Goal: Information Seeking & Learning: Learn about a topic

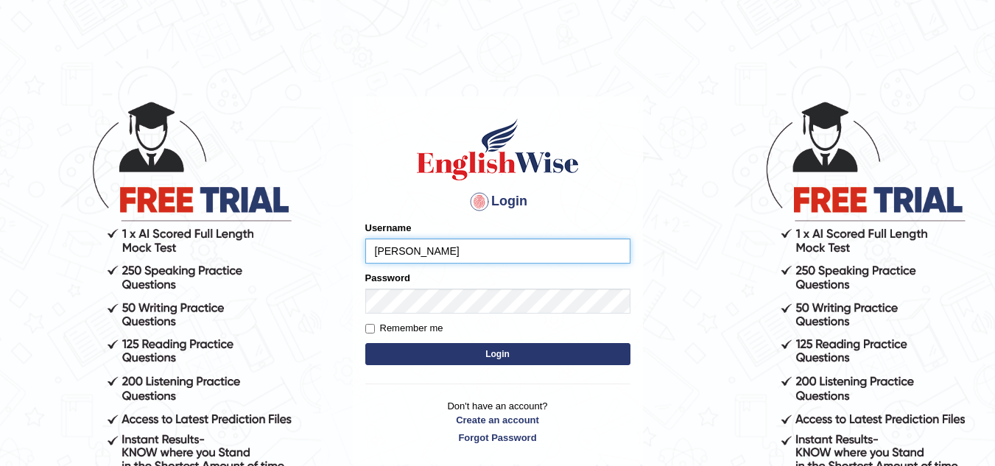
type input "[PERSON_NAME]"
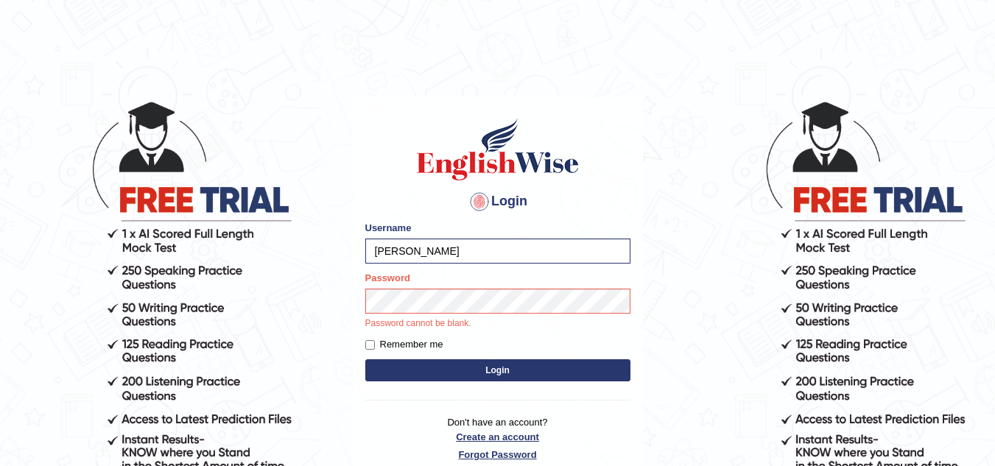
click at [512, 442] on p "Don't have an account? Create an account Forgot Password" at bounding box center [497, 438] width 265 height 46
click at [507, 367] on button "Login" at bounding box center [497, 370] width 265 height 22
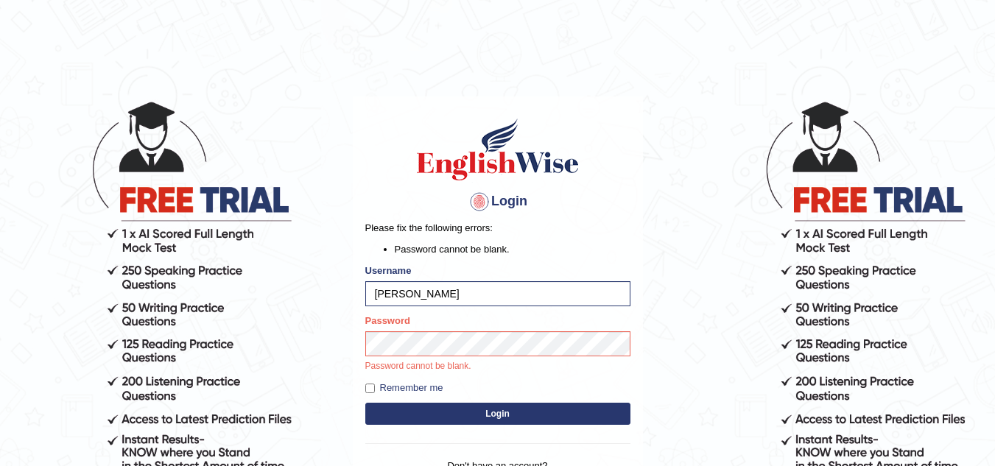
click at [499, 406] on button "Login" at bounding box center [497, 414] width 265 height 22
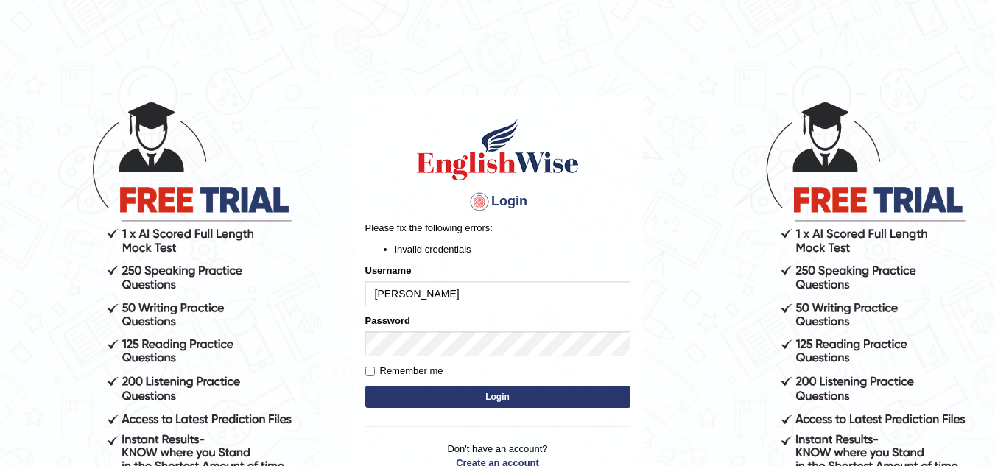
click at [501, 389] on button "Login" at bounding box center [497, 397] width 265 height 22
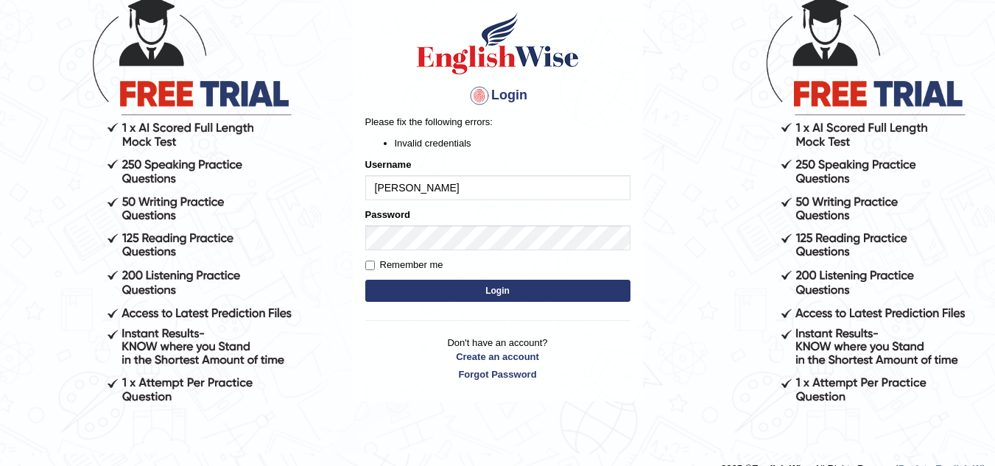
scroll to position [105, 0]
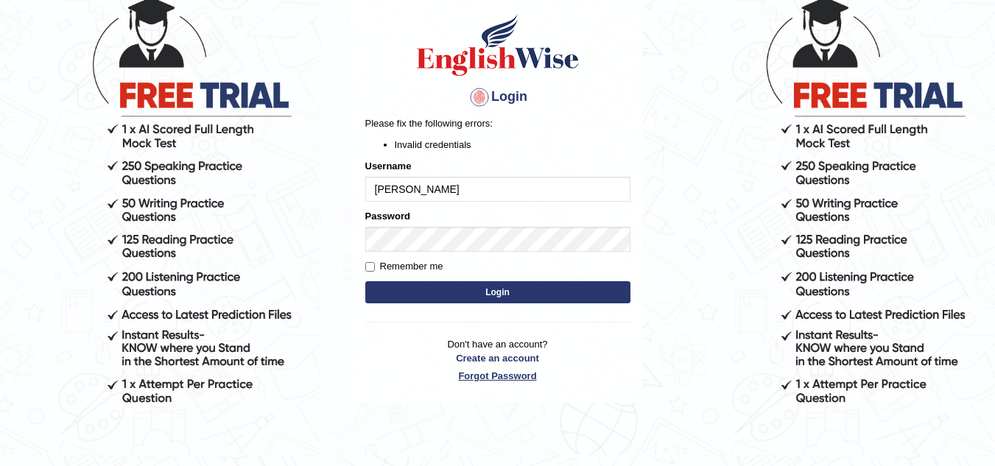
click at [502, 372] on link "Forgot Password" at bounding box center [497, 376] width 265 height 14
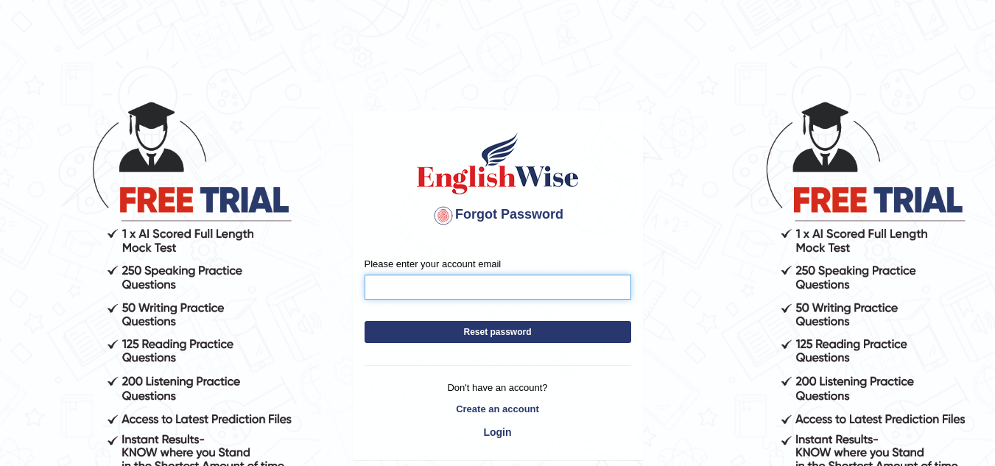
click at [478, 290] on input "Please enter your account email" at bounding box center [497, 287] width 267 height 25
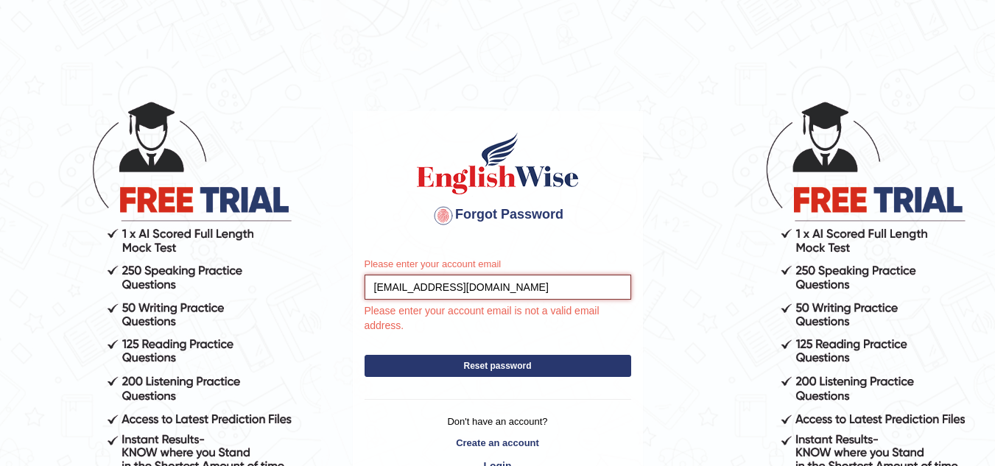
type input "[EMAIL_ADDRESS][DOMAIN_NAME]"
click at [480, 362] on div "Please enter your account email Superimut@yahoo.com.au Please enter your accoun…" at bounding box center [497, 370] width 289 height 248
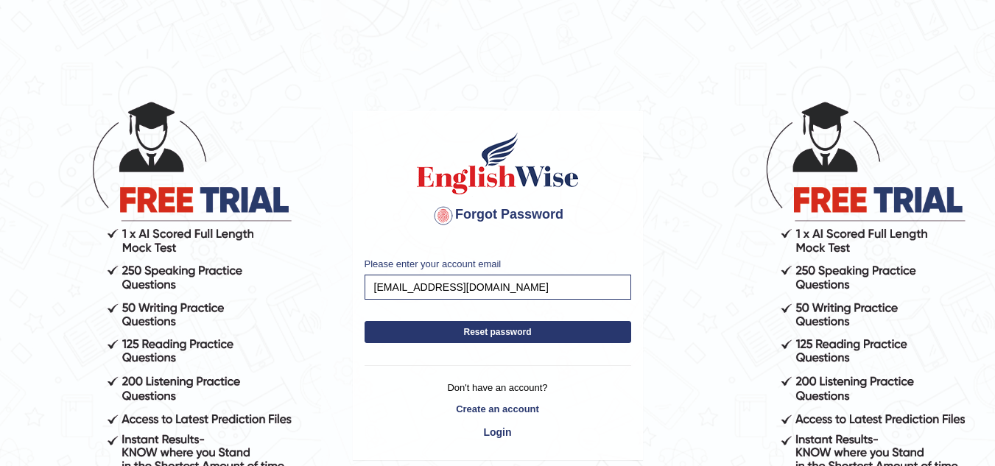
click at [520, 334] on button "Reset password" at bounding box center [497, 332] width 267 height 22
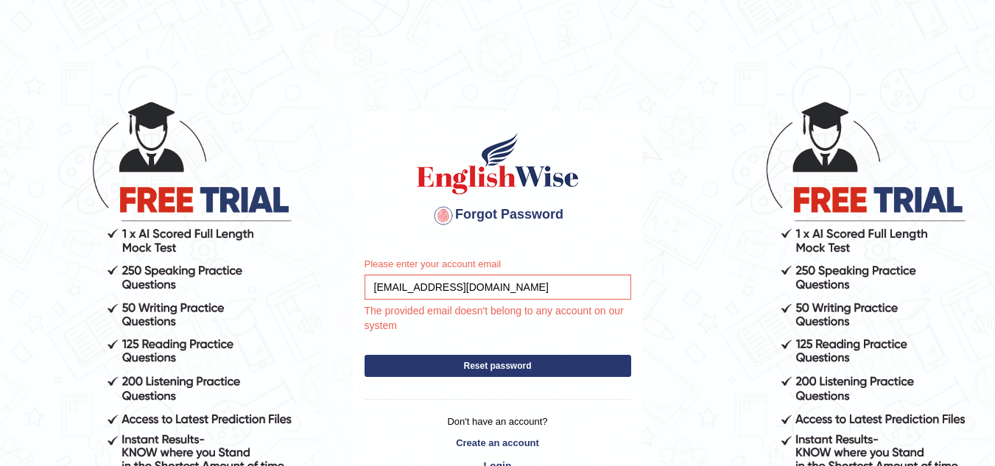
click at [504, 357] on button "Reset password" at bounding box center [497, 366] width 267 height 22
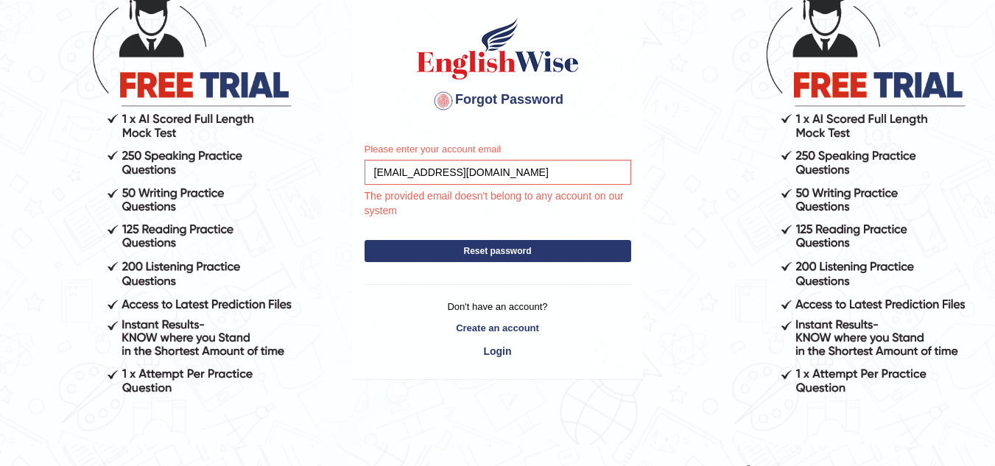
scroll to position [128, 0]
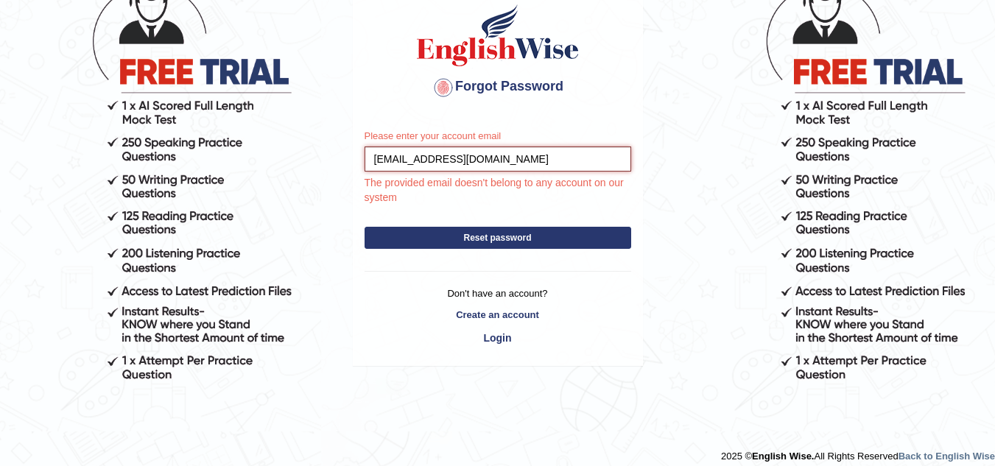
click at [384, 160] on input "Superimut@yahoo.com.au" at bounding box center [497, 159] width 267 height 25
type input "superimut@yahoo.com.au"
click at [481, 240] on form "Please enter your account email superimut@yahoo.com.au The provided email doesn…" at bounding box center [497, 192] width 267 height 127
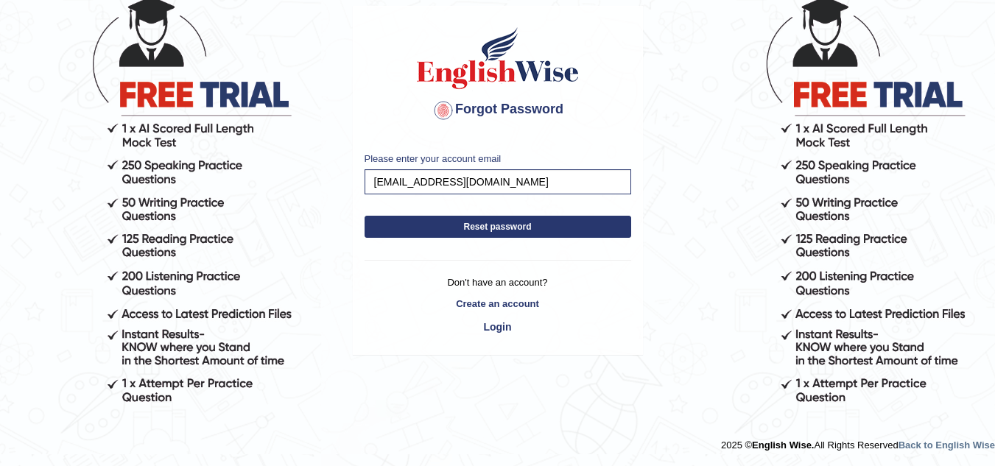
scroll to position [105, 0]
click at [491, 230] on button "Reset password" at bounding box center [497, 227] width 267 height 22
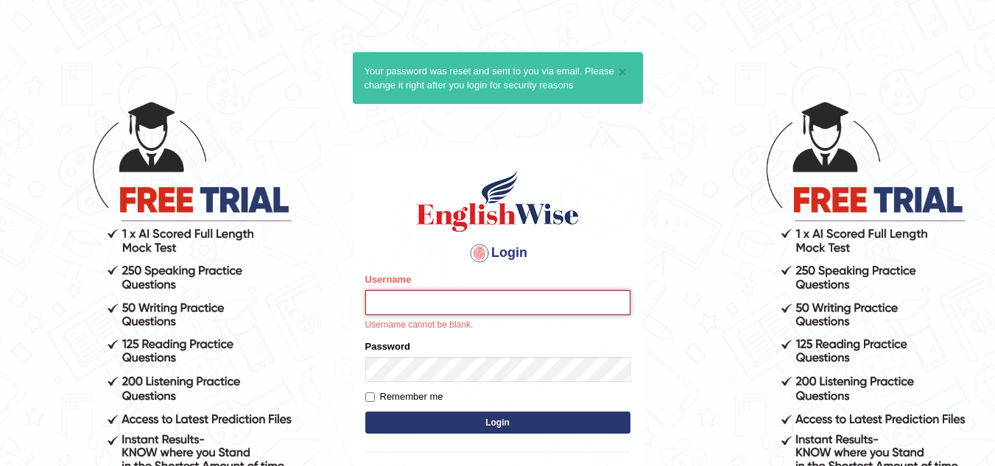
type input "S"
type input "DeeDee"
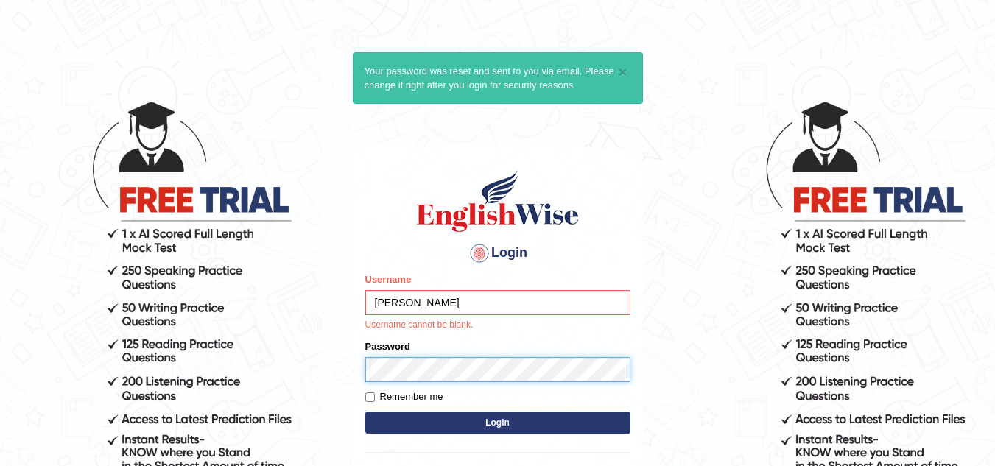
click at [414, 366] on form "Please fix the following errors: Username DeeDee Username cannot be blank. Pass…" at bounding box center [497, 354] width 265 height 165
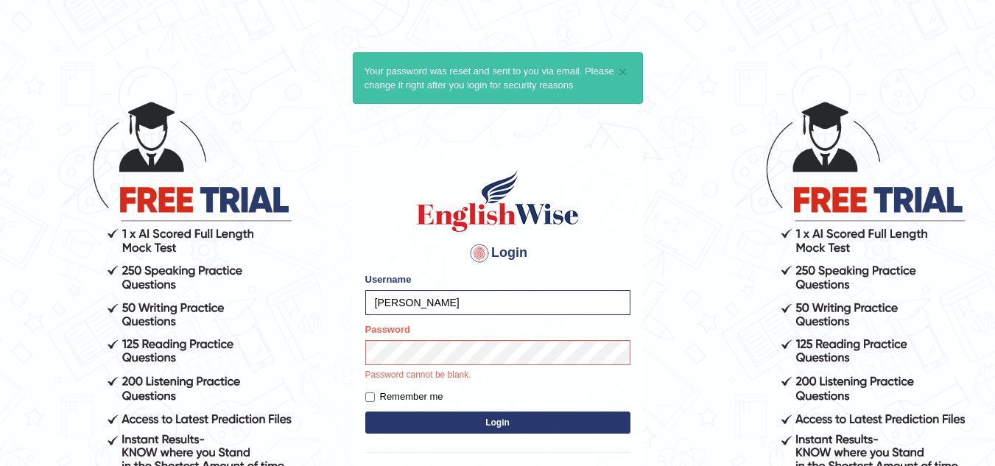
click at [487, 420] on form "Please fix the following errors: Username DeeDee Password Password cannot be bl…" at bounding box center [497, 354] width 265 height 165
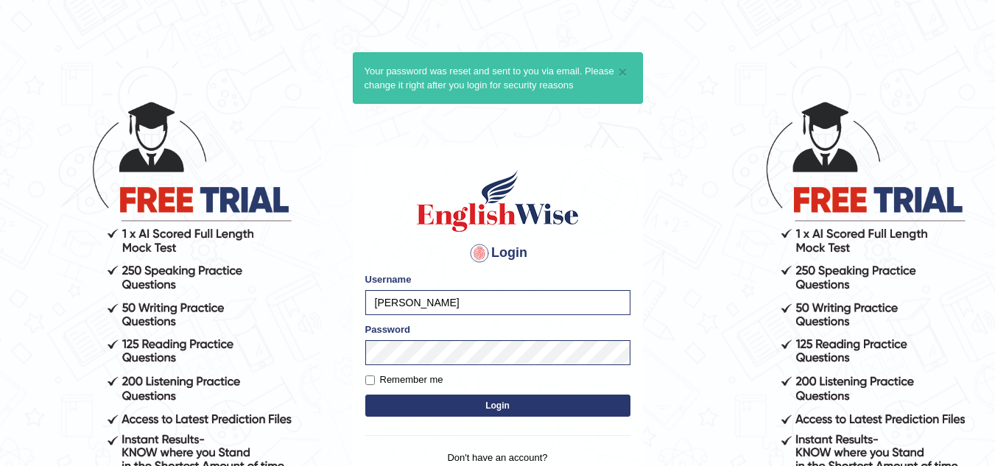
click at [506, 398] on button "Login" at bounding box center [497, 406] width 265 height 22
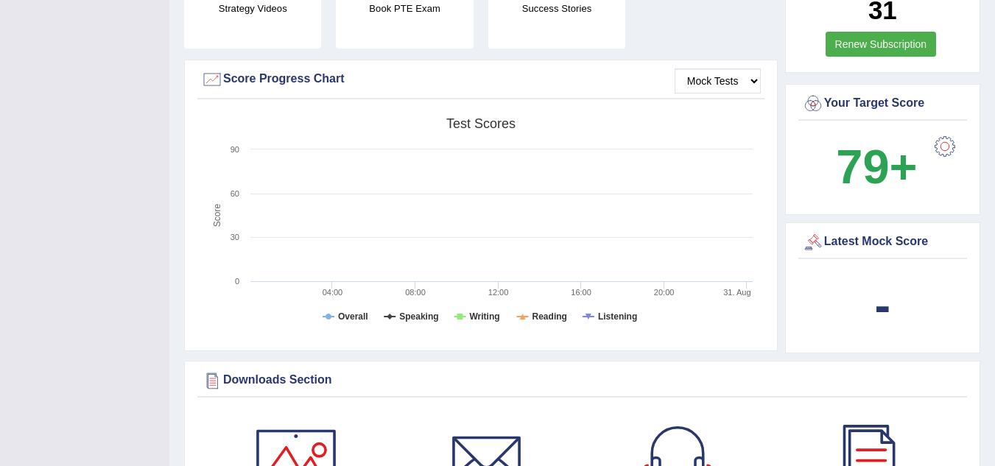
scroll to position [442, 0]
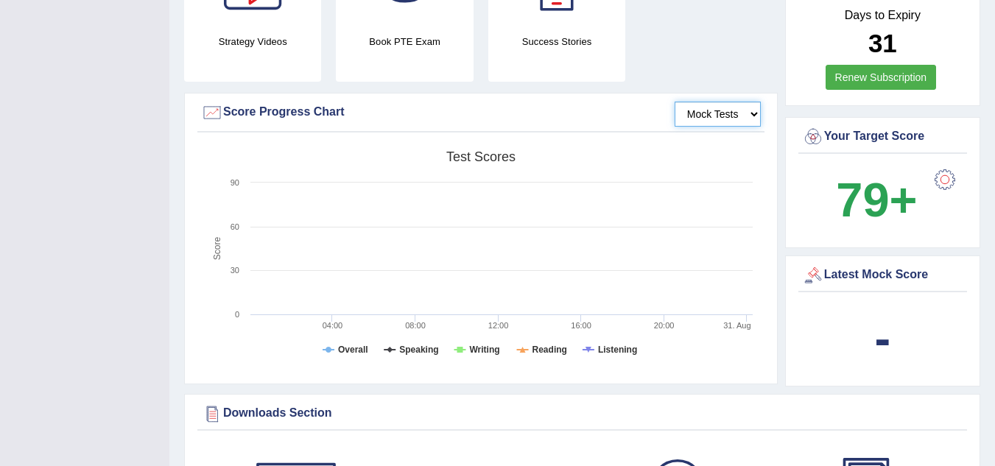
click at [750, 113] on select "Mock Tests" at bounding box center [717, 114] width 86 height 25
click at [674, 102] on select "Mock Tests" at bounding box center [717, 114] width 86 height 25
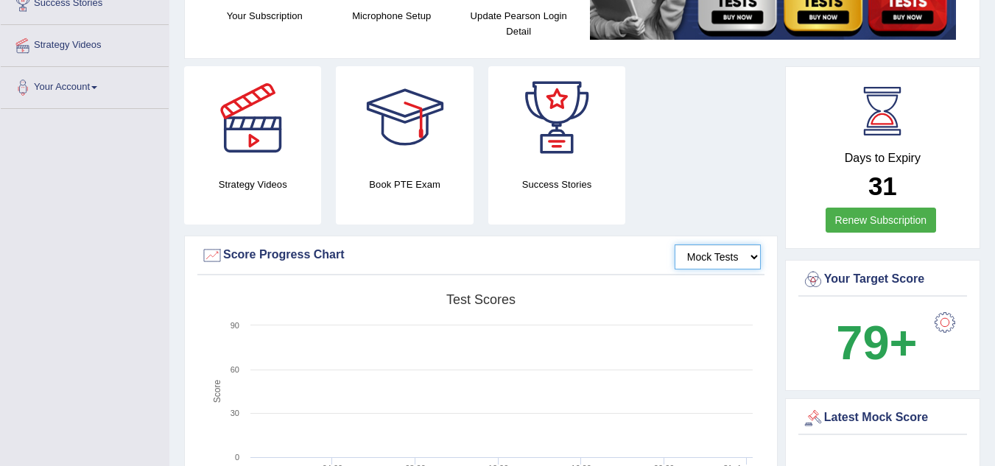
scroll to position [292, 0]
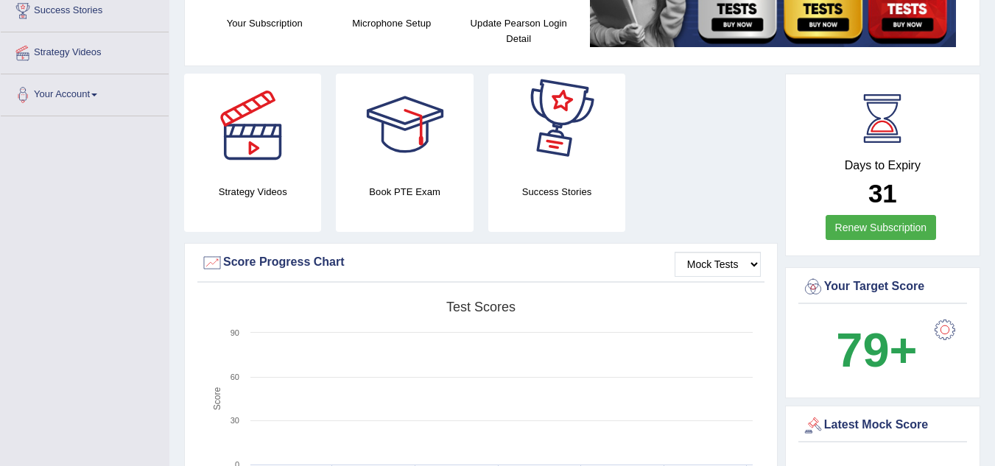
click at [585, 160] on div at bounding box center [556, 125] width 103 height 103
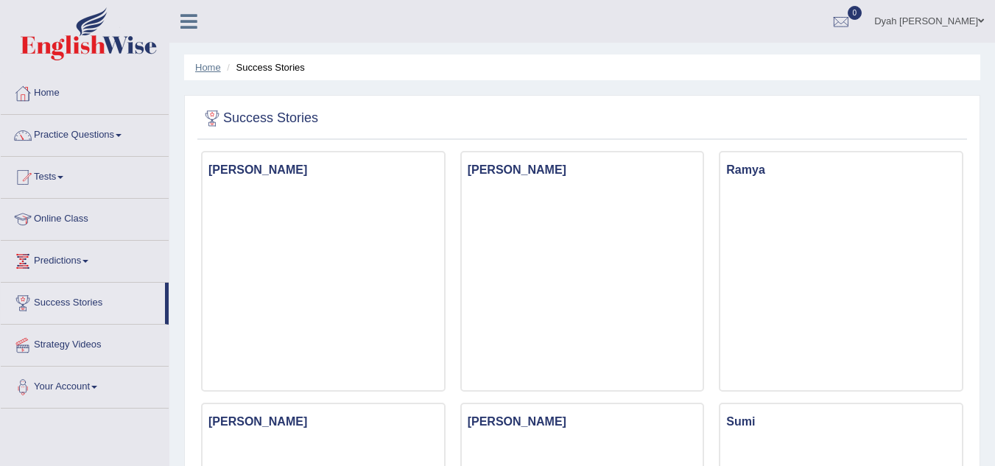
click at [207, 68] on link "Home" at bounding box center [208, 67] width 26 height 11
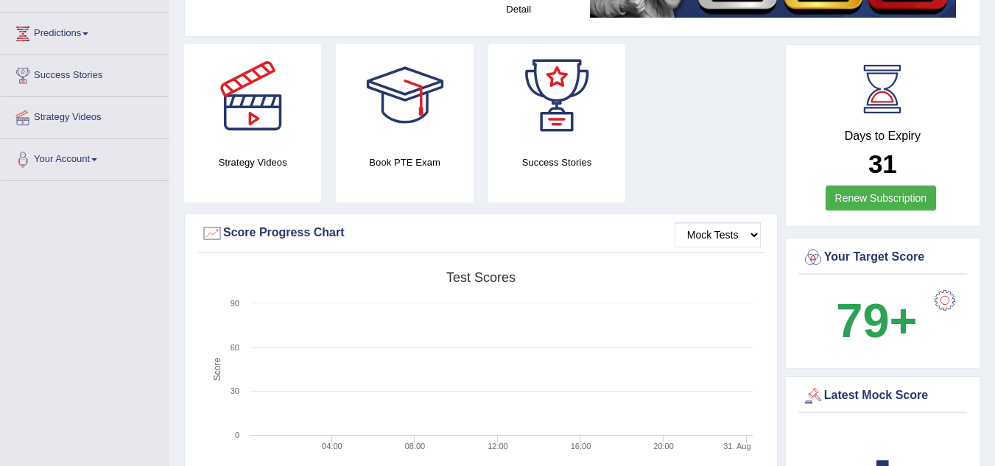
scroll to position [231, 0]
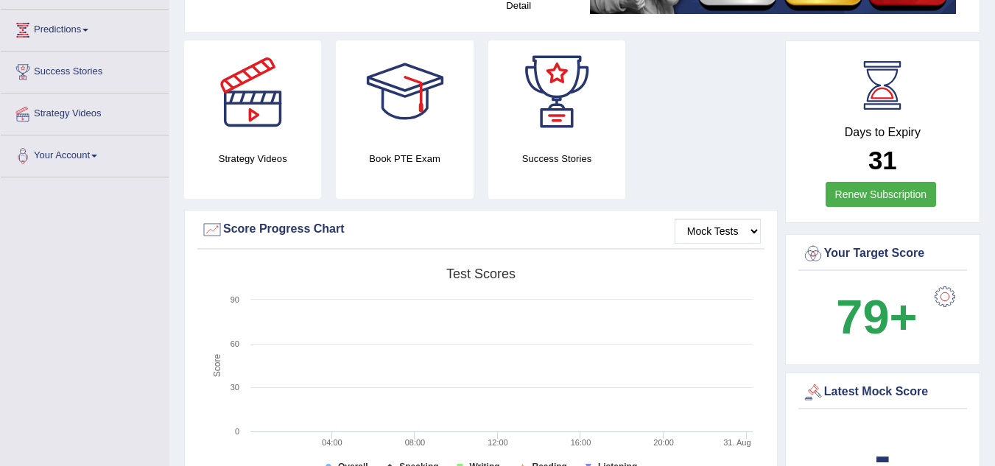
click at [885, 197] on link "Renew Subscription" at bounding box center [880, 194] width 111 height 25
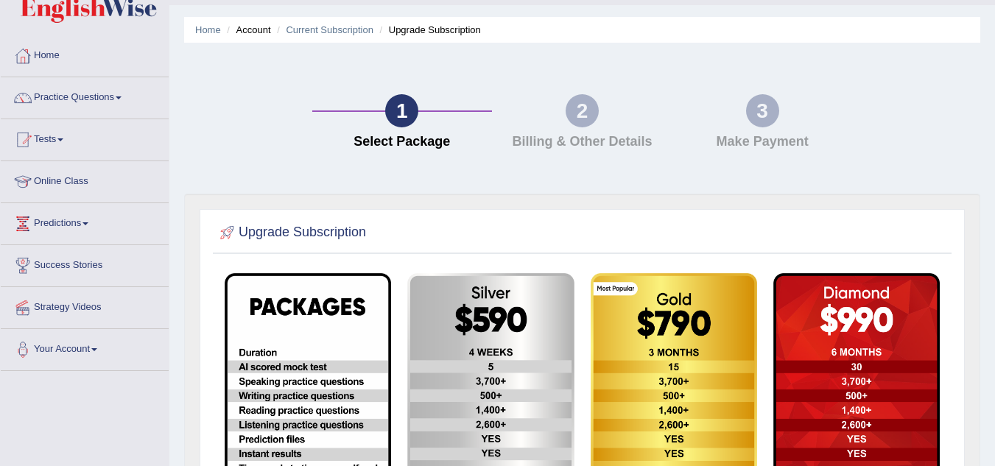
scroll to position [39, 0]
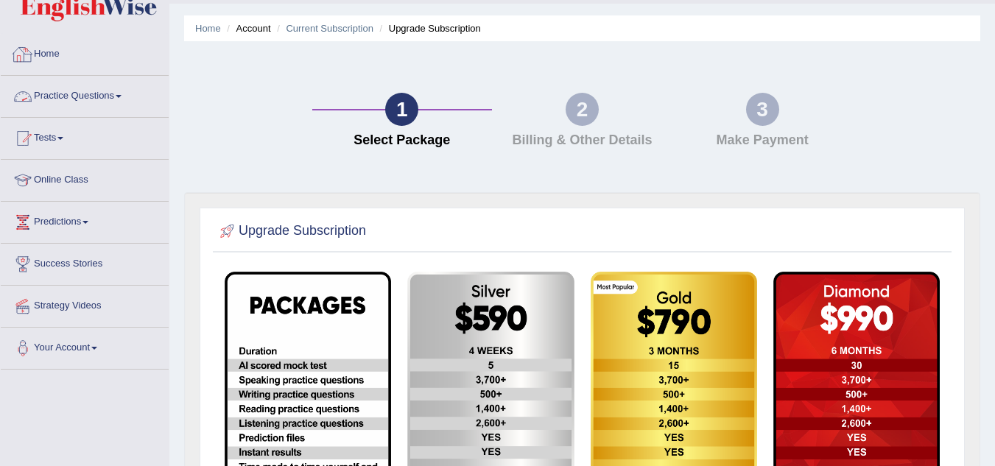
click at [60, 46] on link "Home" at bounding box center [85, 52] width 168 height 37
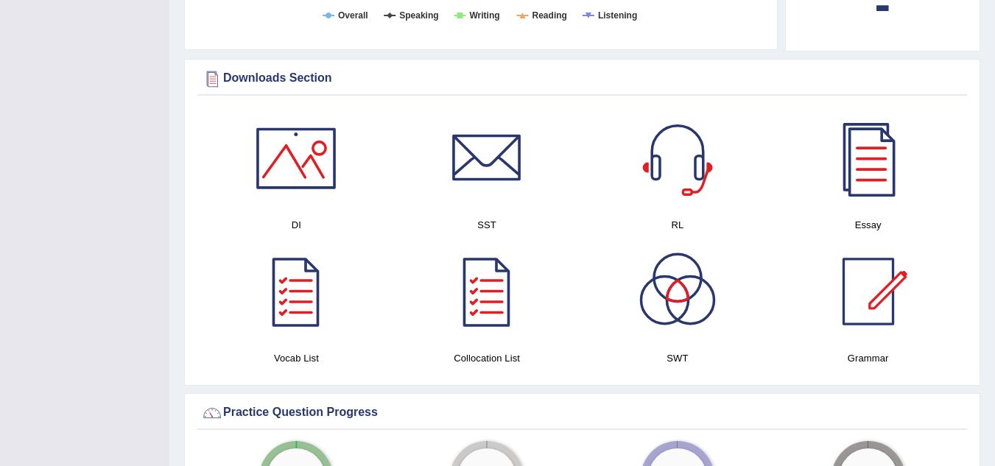
scroll to position [703, 0]
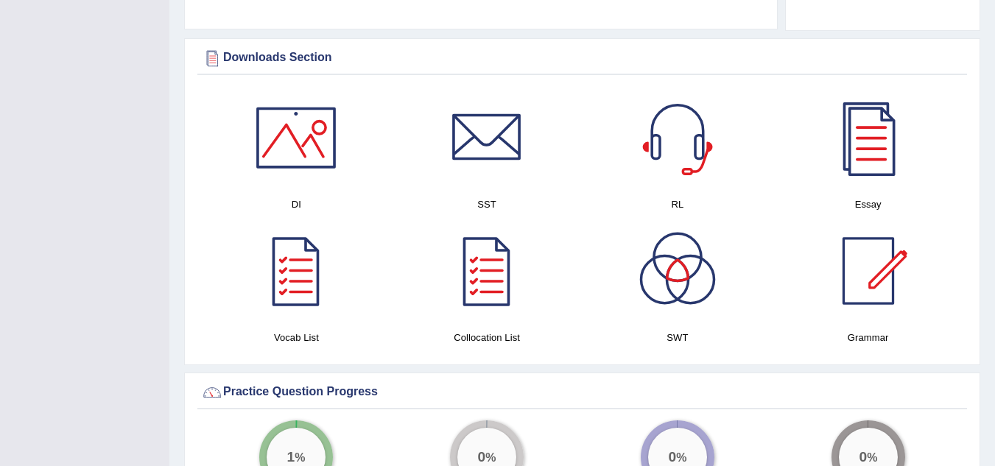
click at [309, 158] on div at bounding box center [295, 137] width 103 height 103
click at [504, 149] on div at bounding box center [486, 137] width 103 height 103
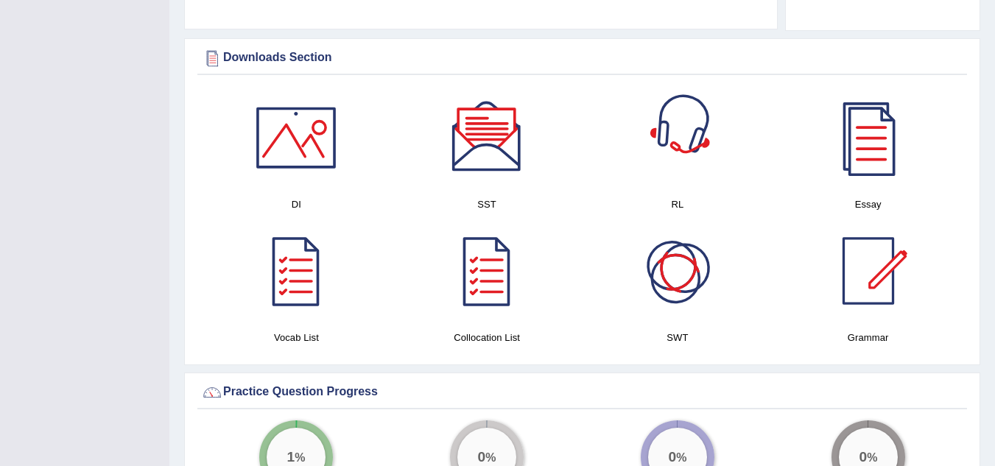
click at [665, 168] on div at bounding box center [677, 137] width 103 height 103
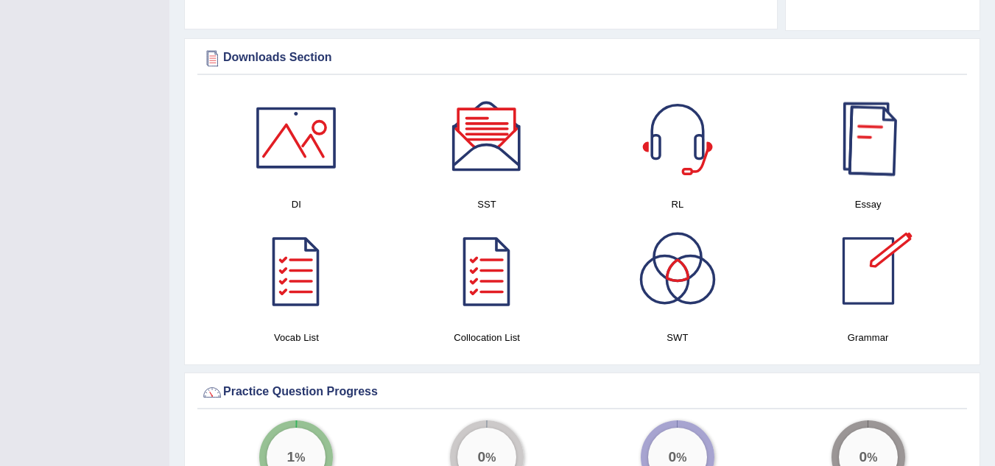
click at [870, 145] on div at bounding box center [867, 137] width 103 height 103
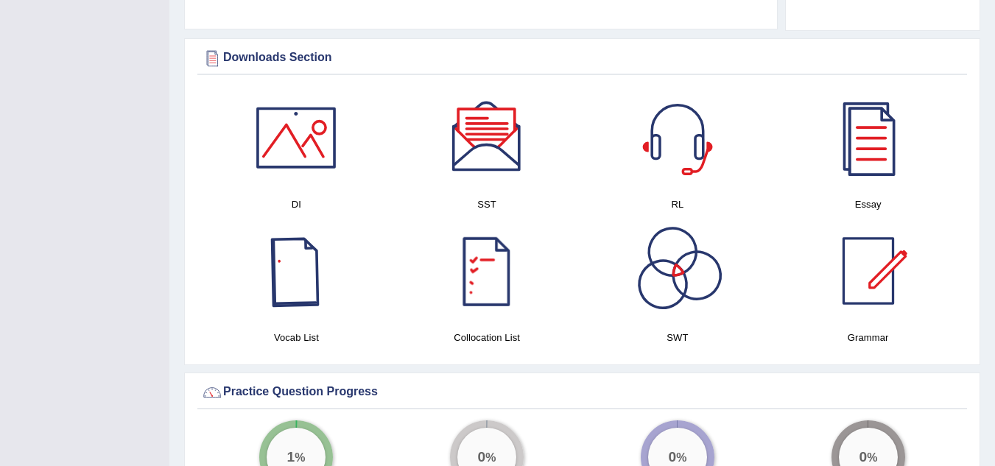
click at [287, 278] on div at bounding box center [295, 270] width 103 height 103
click at [498, 292] on div at bounding box center [486, 270] width 103 height 103
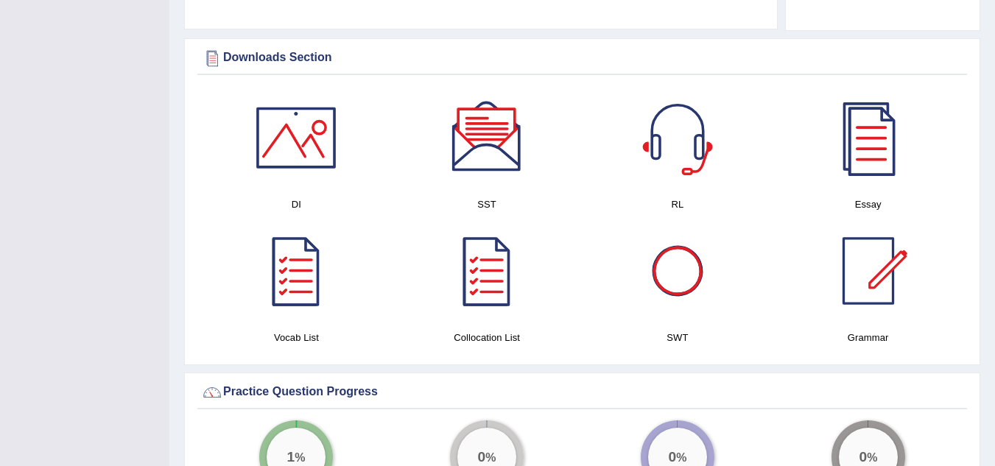
click at [706, 264] on div at bounding box center [677, 270] width 103 height 103
click at [867, 278] on div at bounding box center [867, 270] width 103 height 103
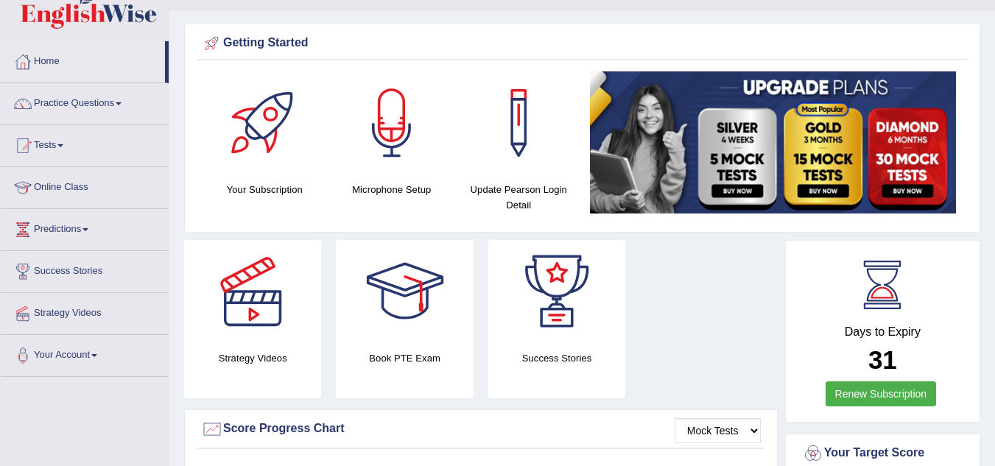
scroll to position [28, 0]
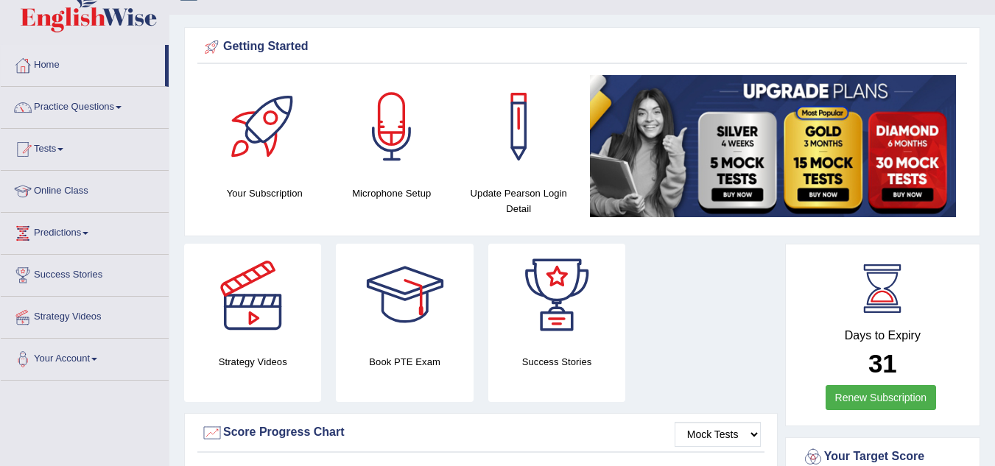
click at [90, 226] on link "Predictions" at bounding box center [85, 231] width 168 height 37
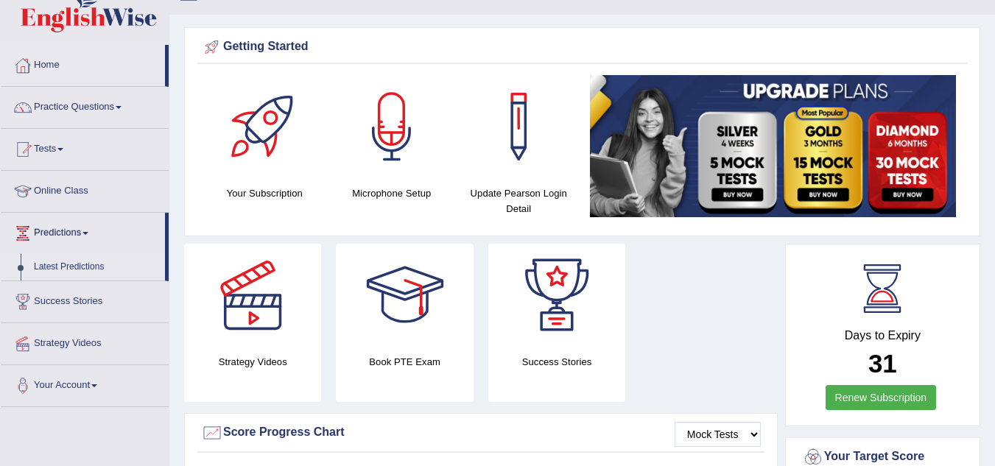
click at [86, 264] on link "Latest Predictions" at bounding box center [96, 267] width 138 height 27
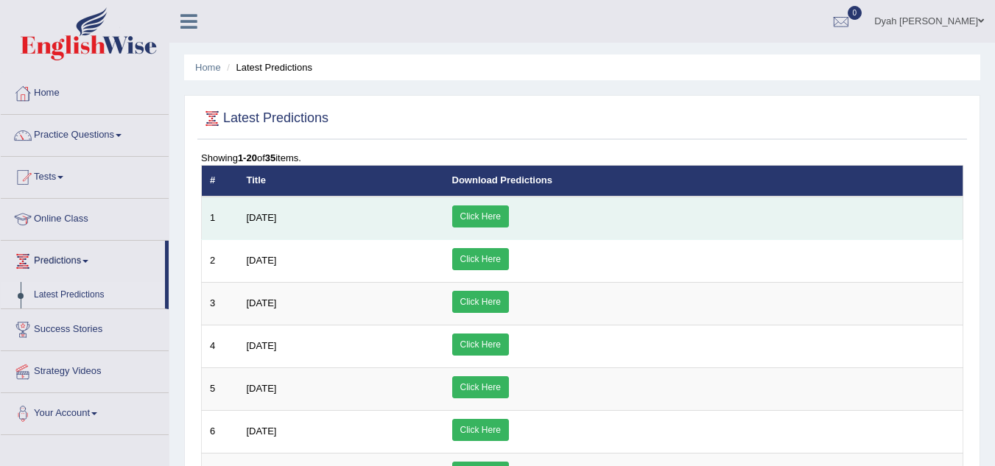
click at [509, 211] on link "Click Here" at bounding box center [480, 216] width 57 height 22
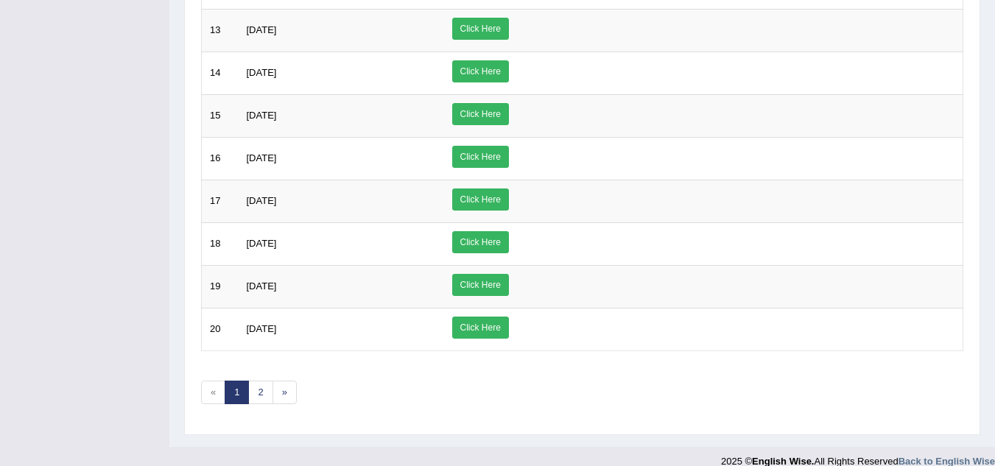
scroll to position [718, 0]
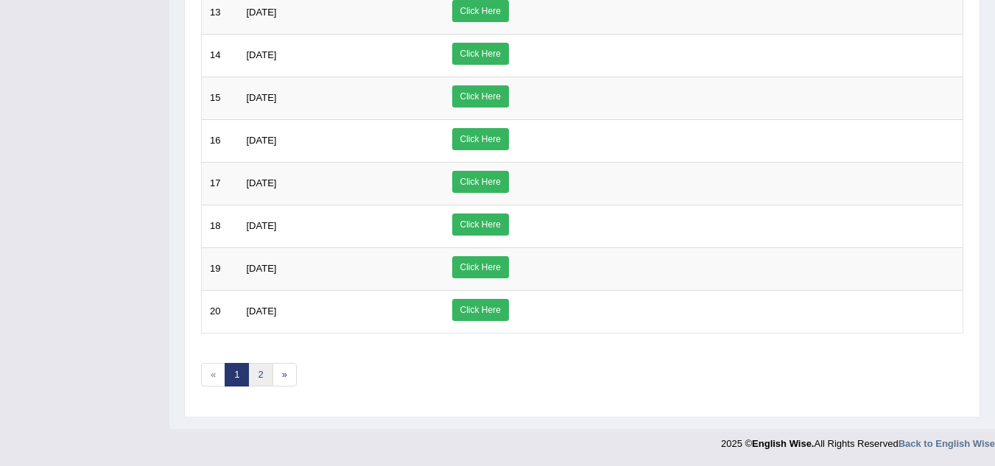
click at [255, 381] on link "2" at bounding box center [260, 375] width 24 height 24
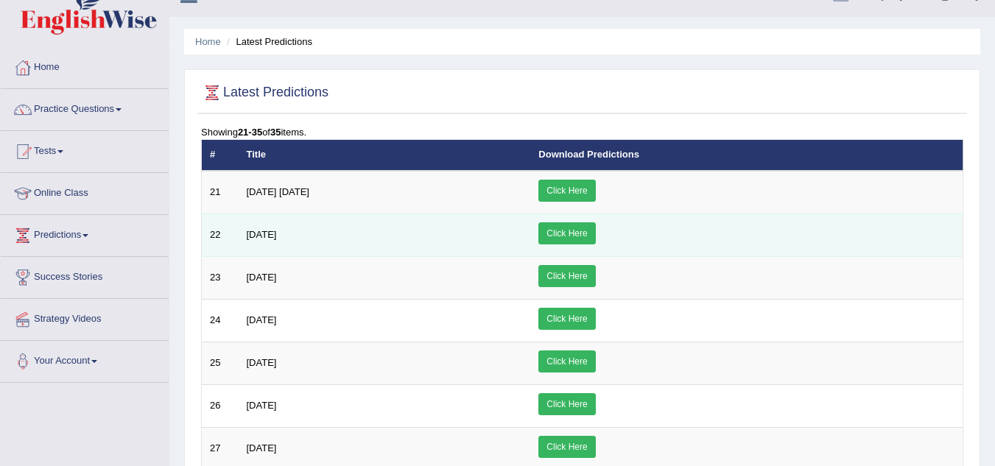
scroll to position [32, 0]
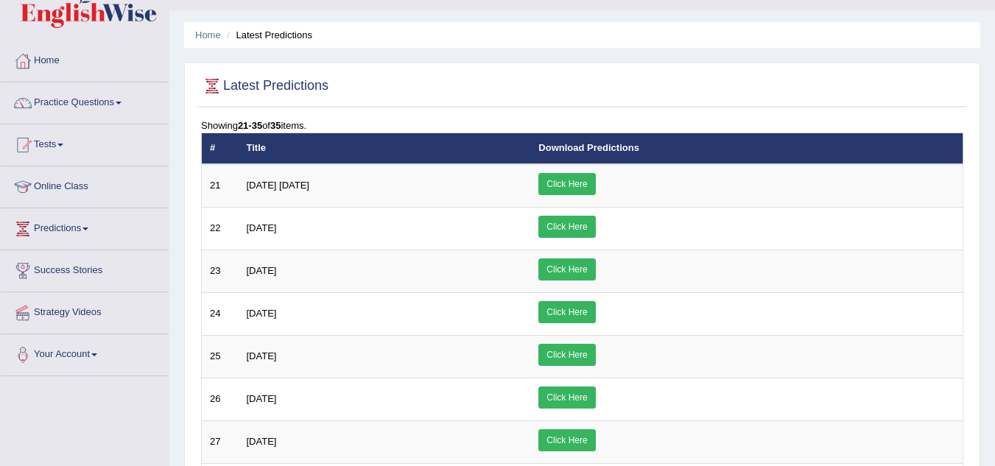
click at [80, 227] on link "Predictions" at bounding box center [85, 226] width 168 height 37
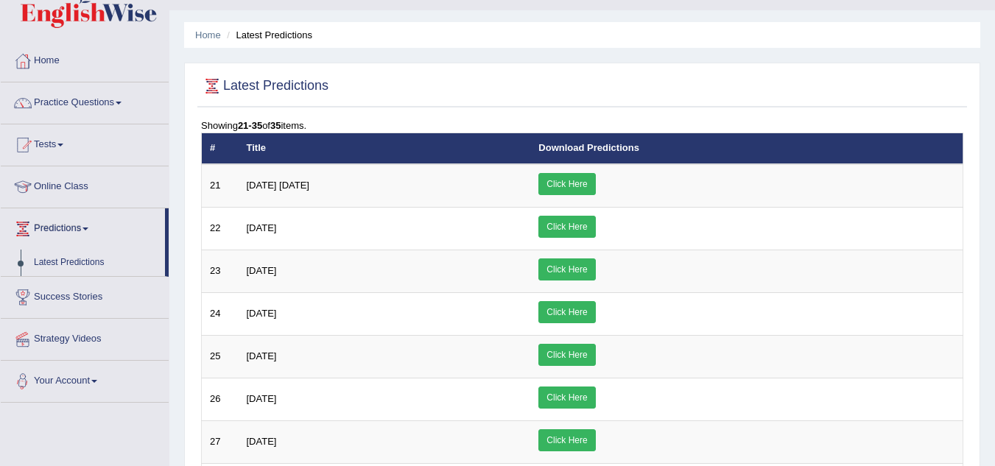
click at [98, 381] on link "Your Account" at bounding box center [85, 379] width 168 height 37
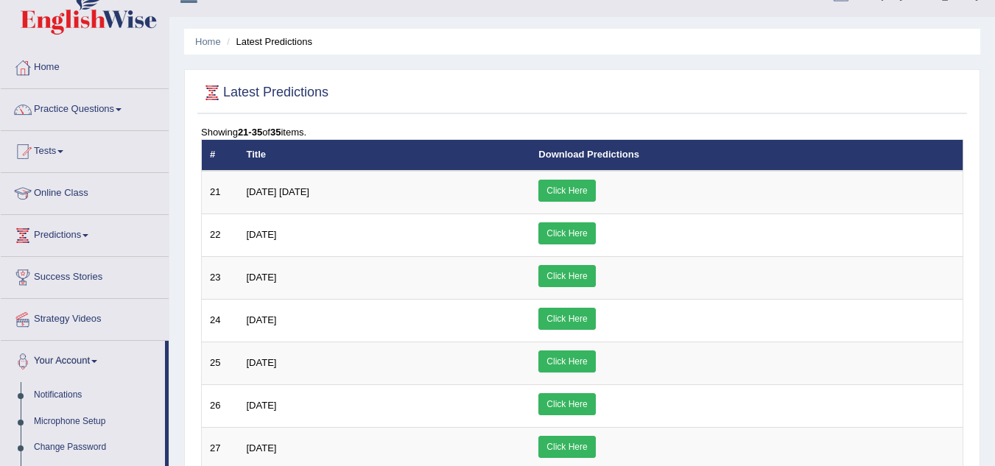
scroll to position [24, 0]
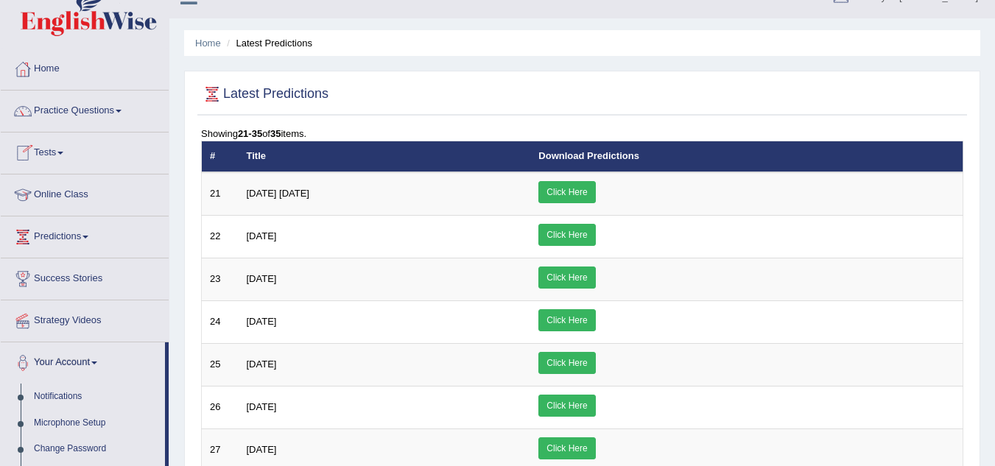
click at [68, 144] on link "Tests" at bounding box center [85, 151] width 168 height 37
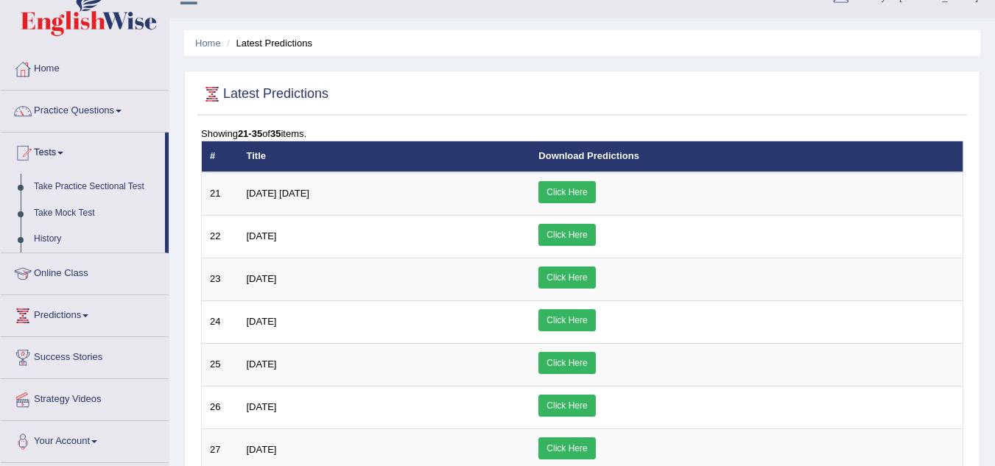
click at [101, 188] on link "Take Practice Sectional Test" at bounding box center [96, 187] width 138 height 27
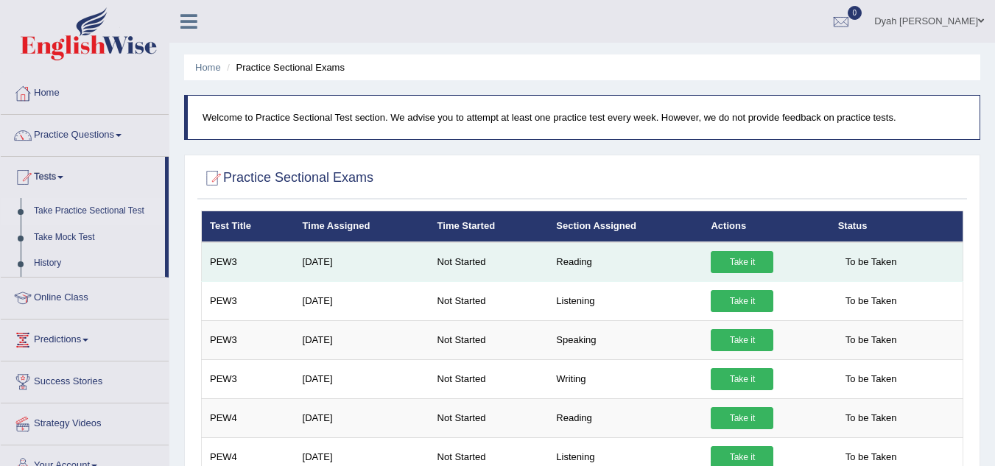
click at [226, 267] on td "PEW3" at bounding box center [248, 262] width 93 height 40
click at [744, 261] on link "Take it" at bounding box center [741, 262] width 63 height 22
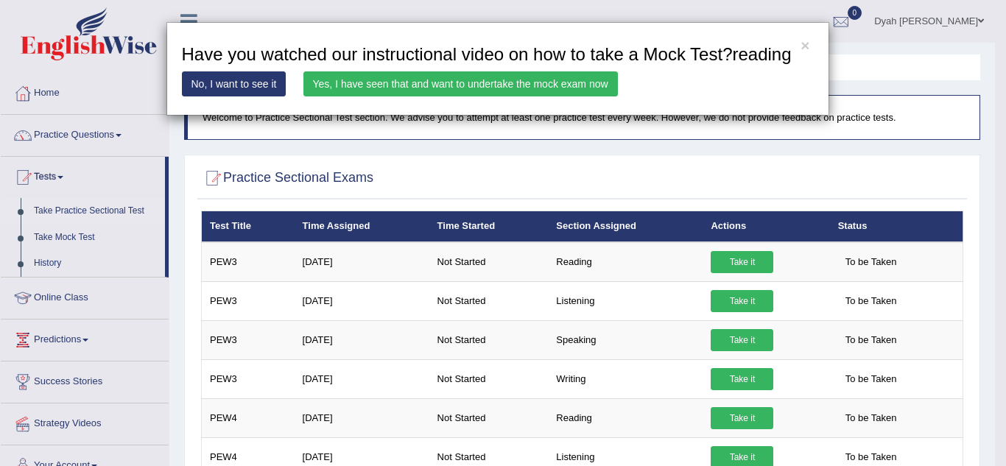
click at [253, 85] on link "No, I want to see it" at bounding box center [234, 83] width 105 height 25
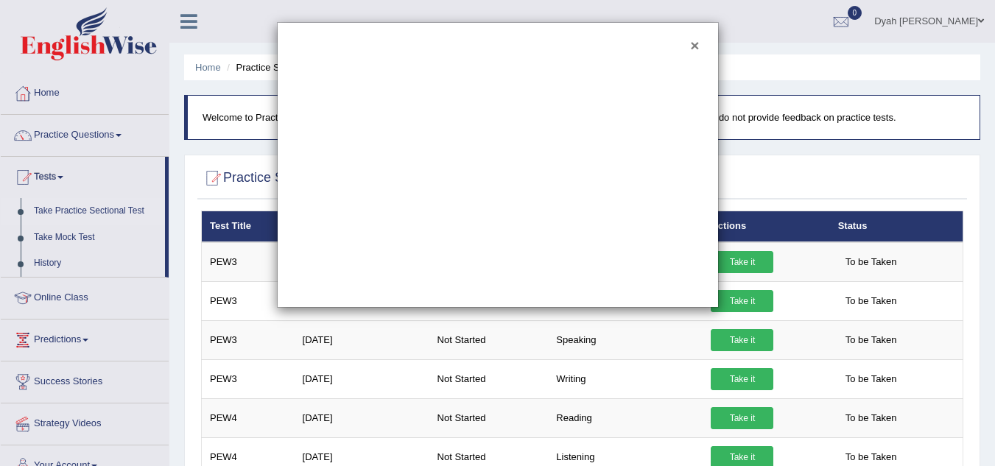
click at [689, 40] on div "×" at bounding box center [498, 165] width 442 height 286
click at [691, 46] on button "×" at bounding box center [694, 45] width 9 height 15
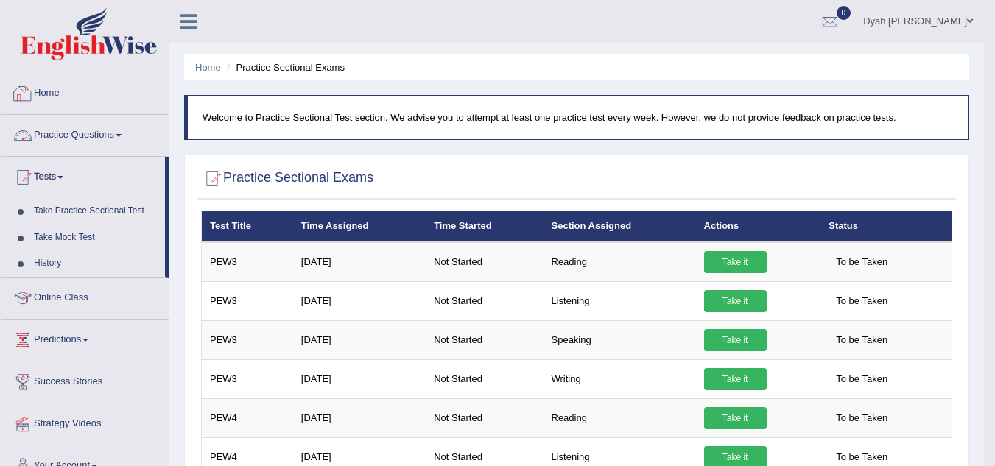
click at [60, 88] on link "Home" at bounding box center [85, 91] width 168 height 37
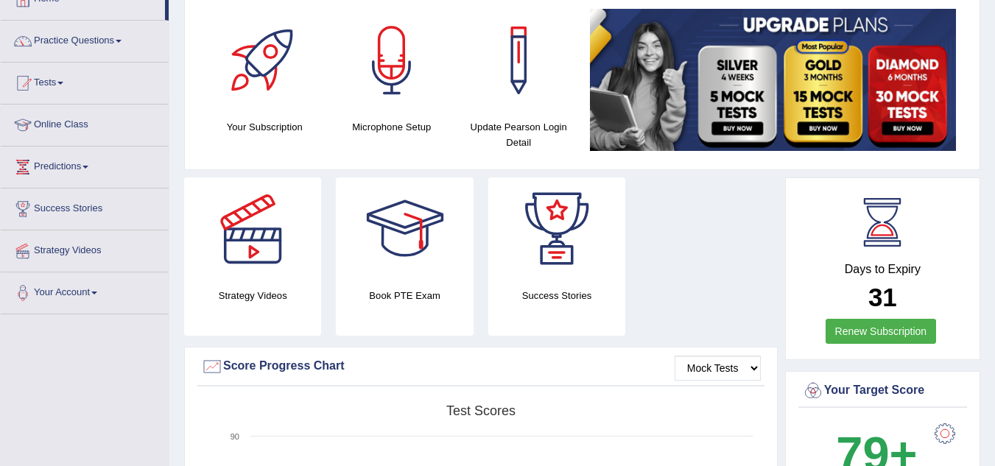
scroll to position [98, 0]
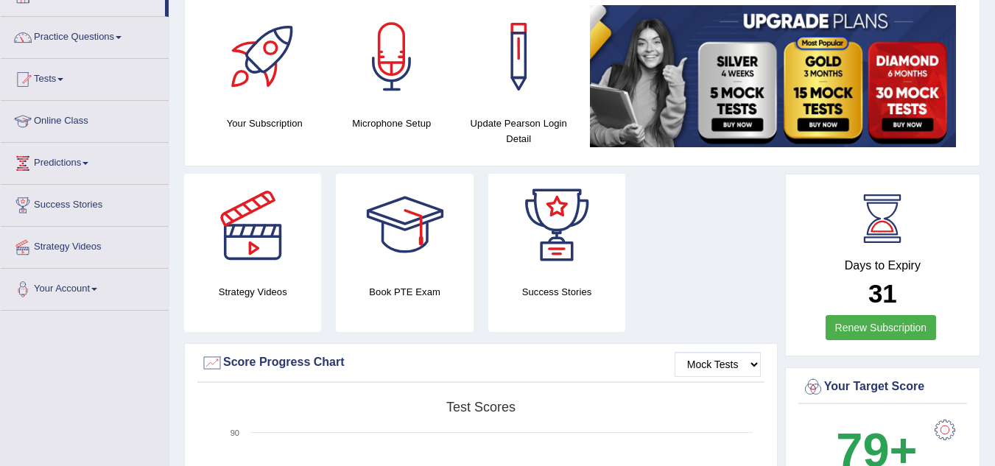
click at [64, 75] on link "Tests" at bounding box center [85, 77] width 168 height 37
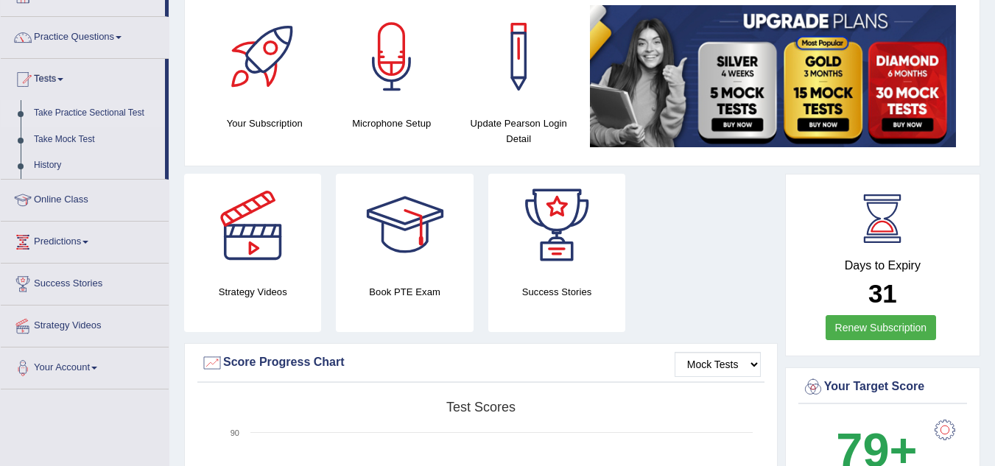
click at [106, 111] on link "Take Practice Sectional Test" at bounding box center [96, 113] width 138 height 27
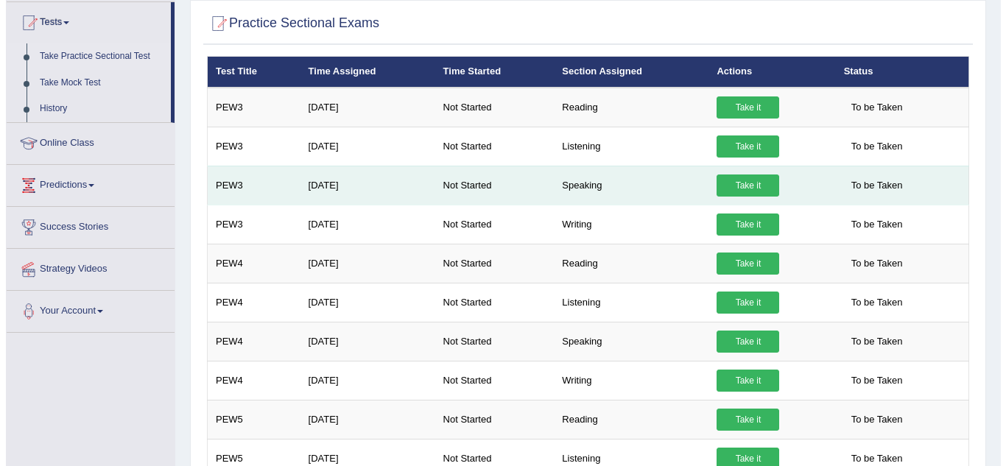
scroll to position [152, 0]
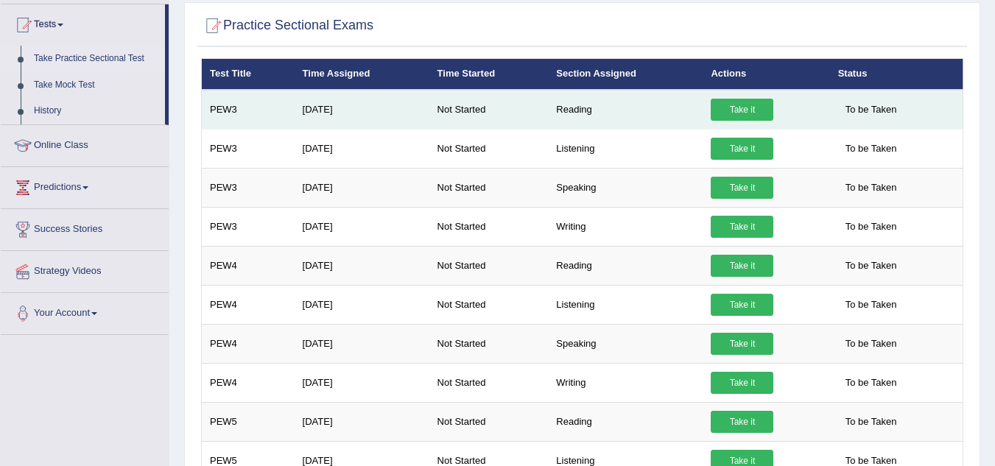
click at [732, 106] on link "Take it" at bounding box center [741, 110] width 63 height 22
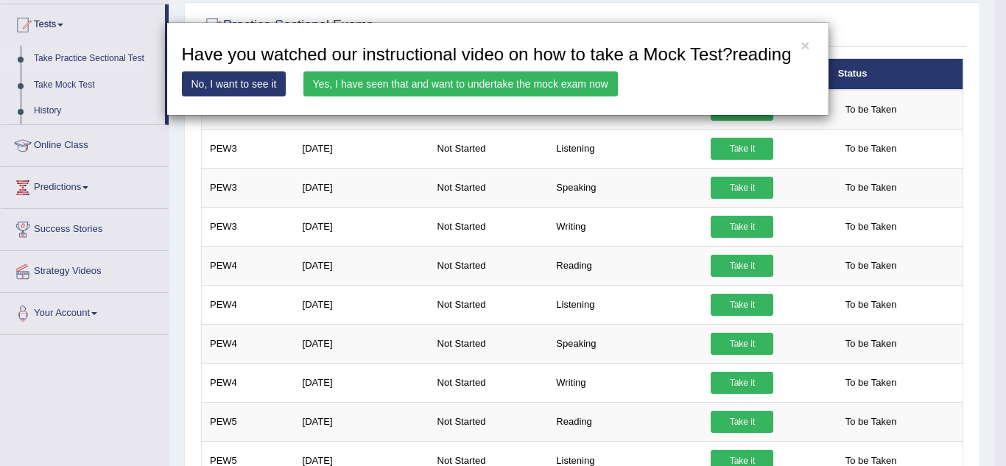
click at [534, 82] on link "Yes, I have seen that and want to undertake the mock exam now" at bounding box center [460, 83] width 314 height 25
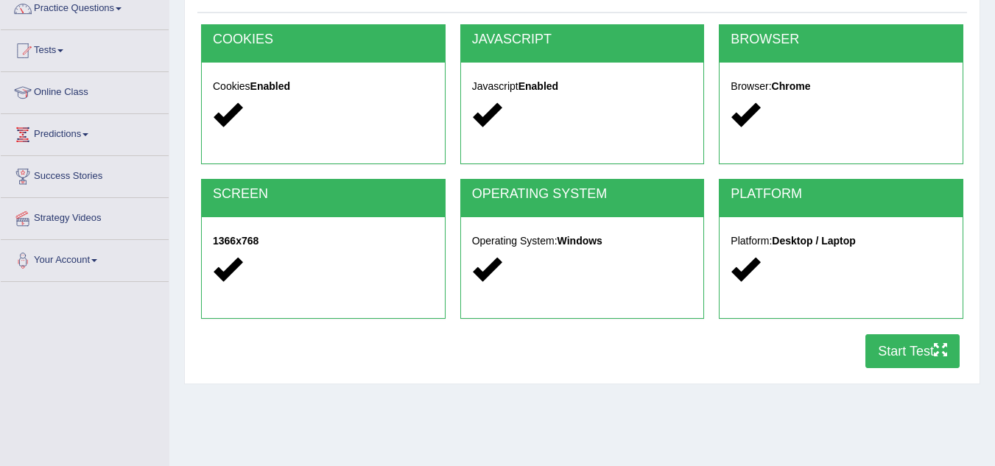
scroll to position [130, 0]
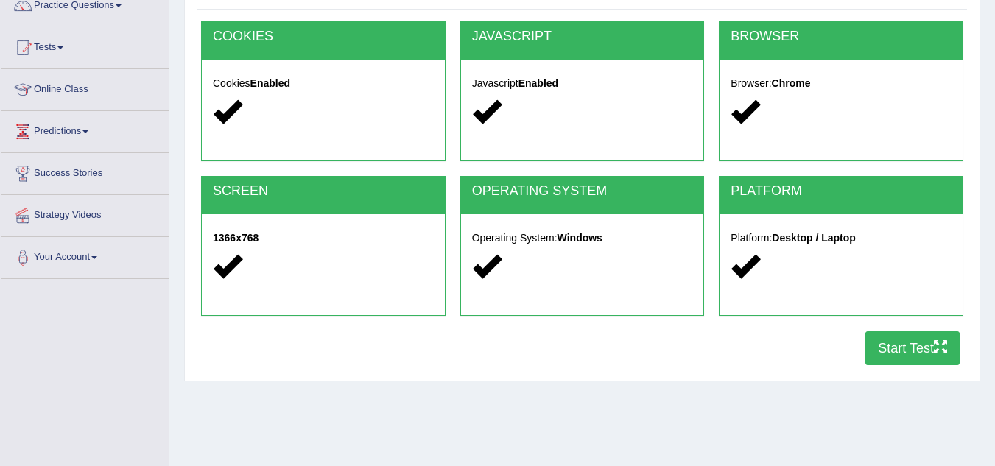
click at [915, 341] on button "Start Test" at bounding box center [912, 348] width 94 height 34
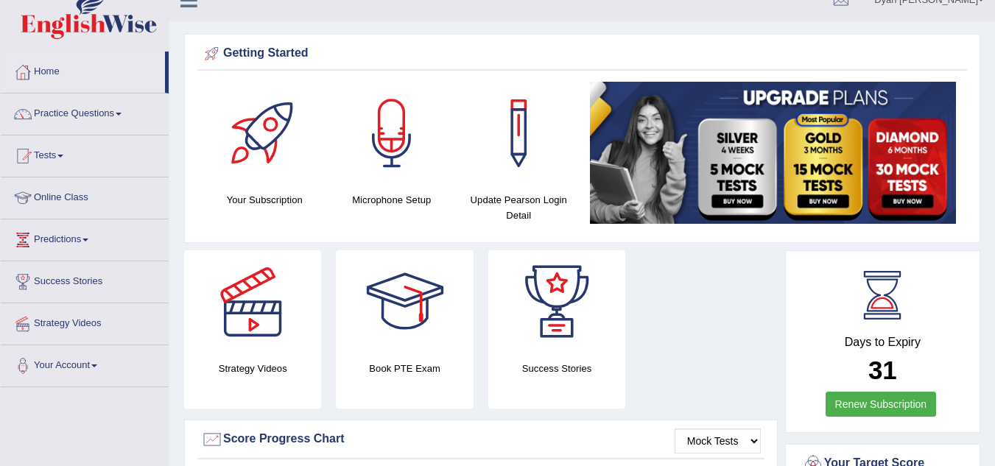
scroll to position [14, 0]
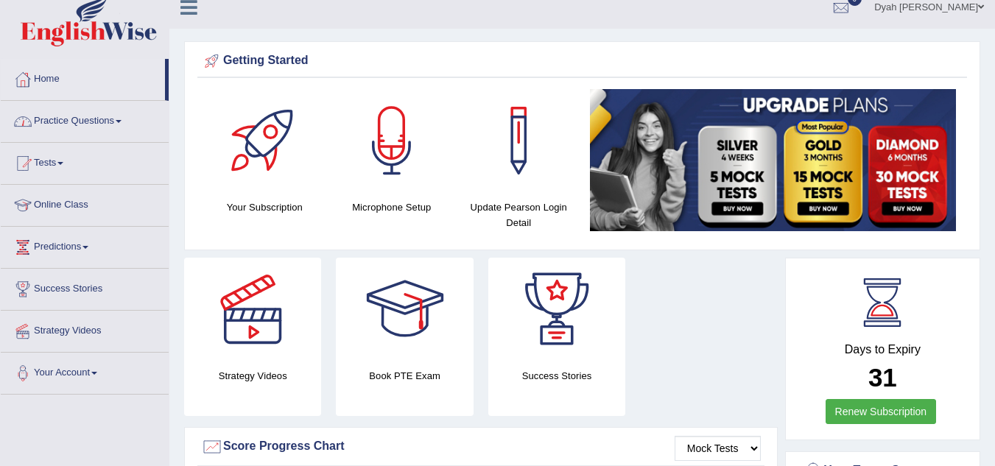
click at [55, 162] on link "Tests" at bounding box center [85, 161] width 168 height 37
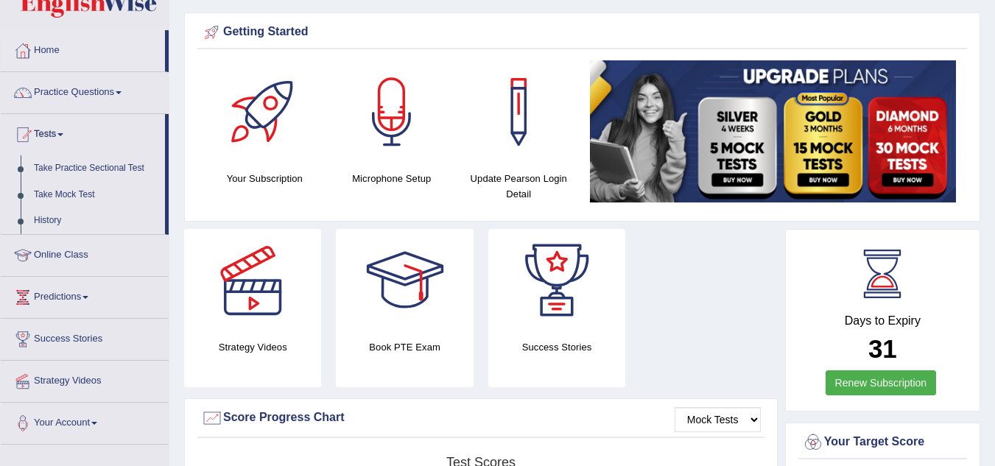
scroll to position [0, 0]
